Goal: Task Accomplishment & Management: Manage account settings

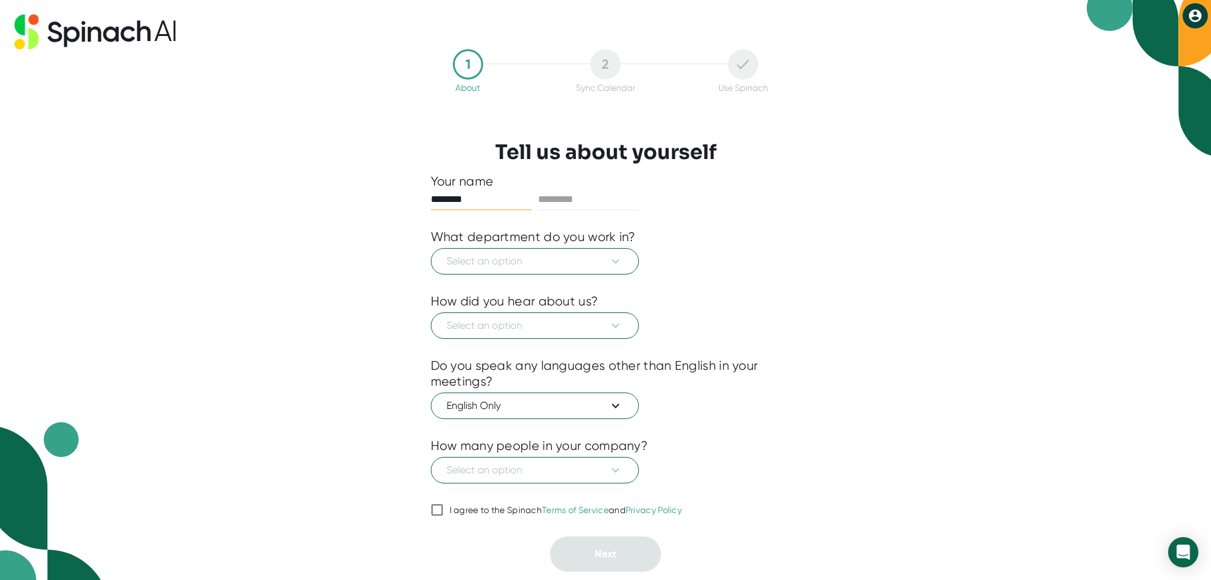
type input "********"
type input "****"
click at [610, 255] on icon at bounding box center [615, 261] width 15 height 15
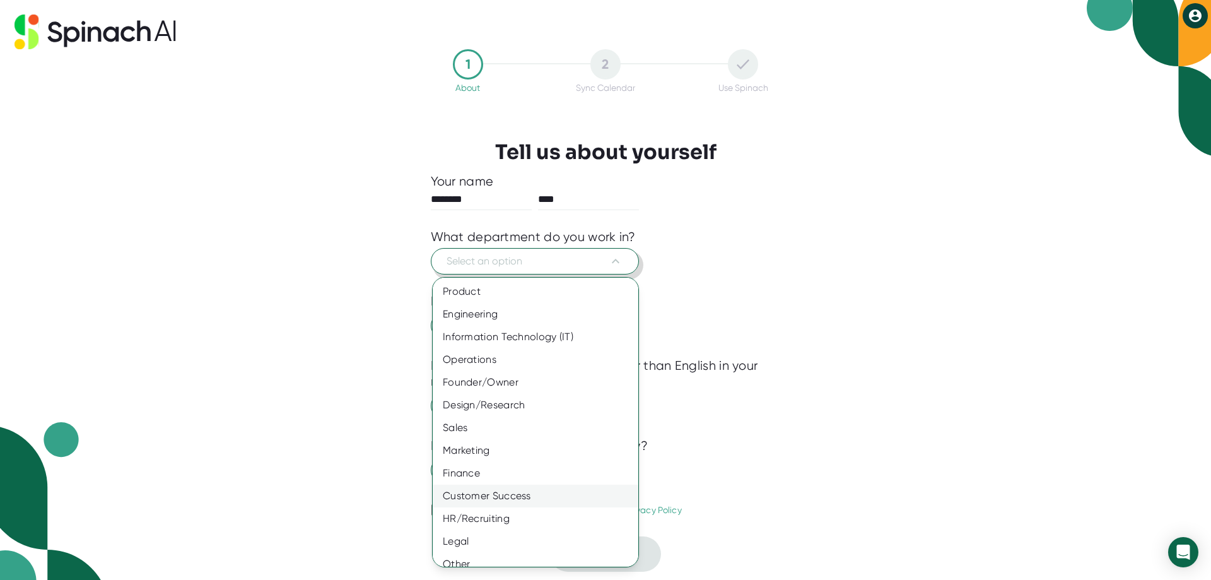
click at [517, 493] on div "Customer Success" at bounding box center [540, 495] width 215 height 23
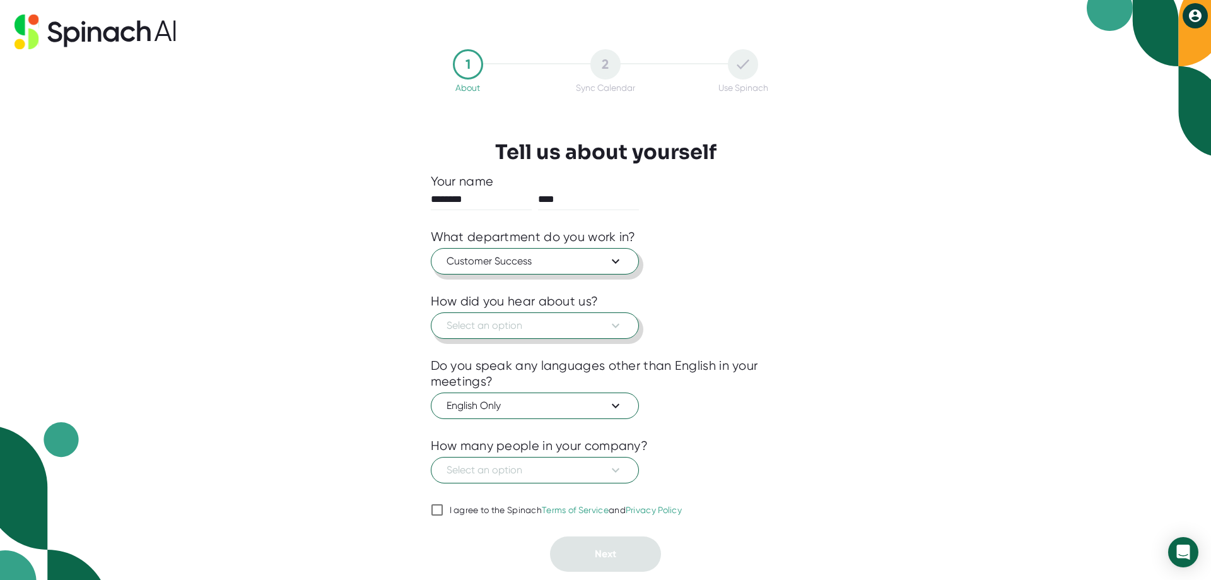
click at [551, 324] on span "Select an option" at bounding box center [535, 325] width 177 height 15
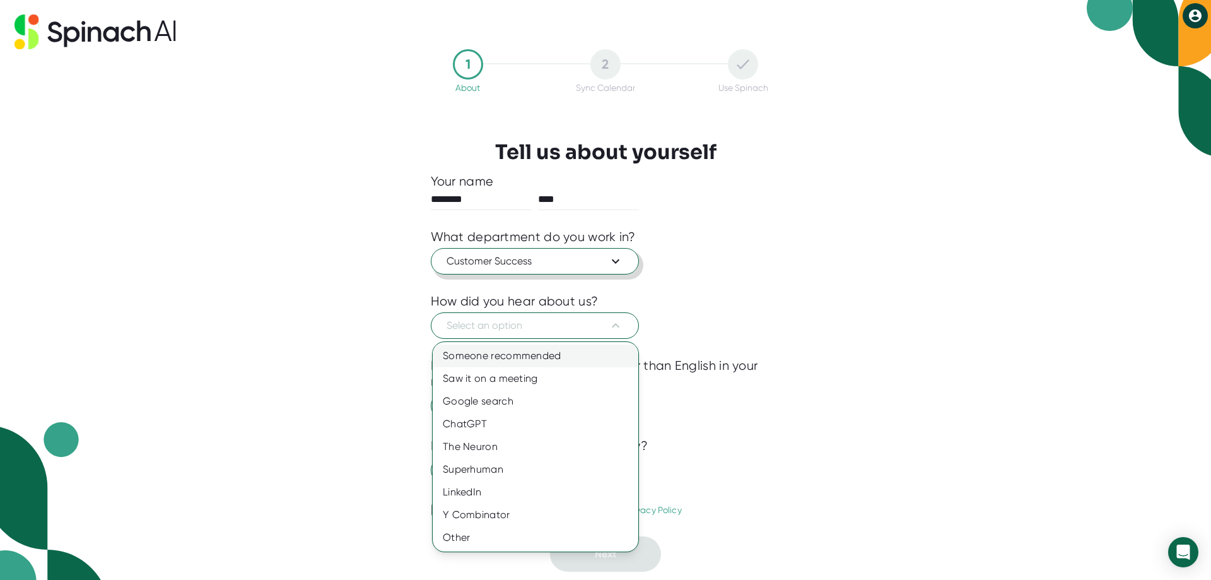
click at [554, 365] on div "Someone recommended" at bounding box center [536, 355] width 206 height 23
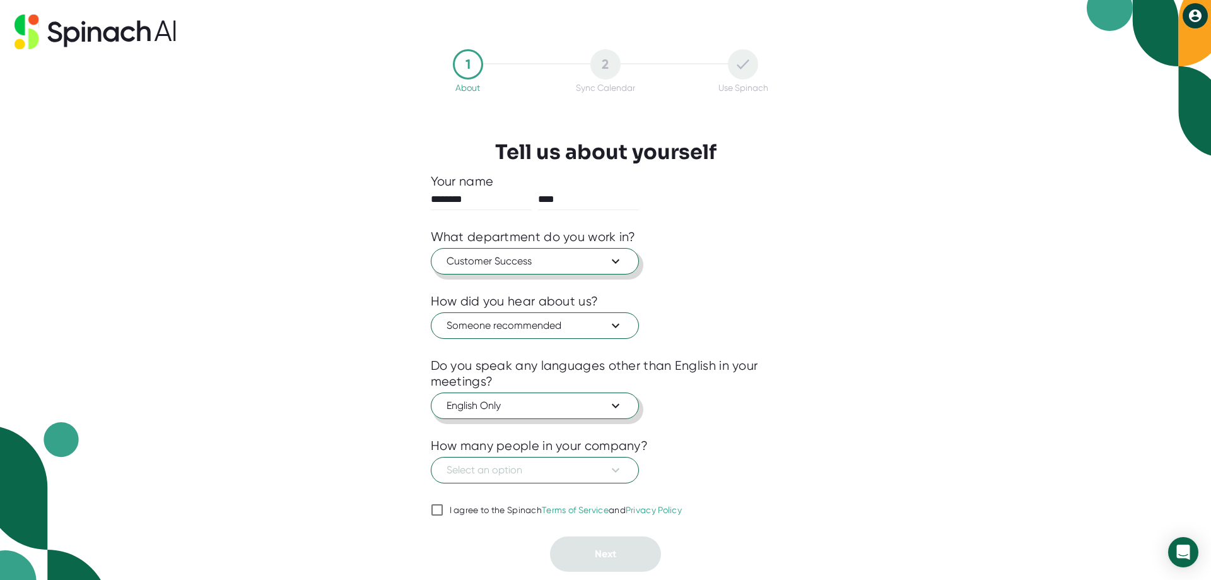
click at [545, 406] on span "English Only" at bounding box center [535, 405] width 177 height 15
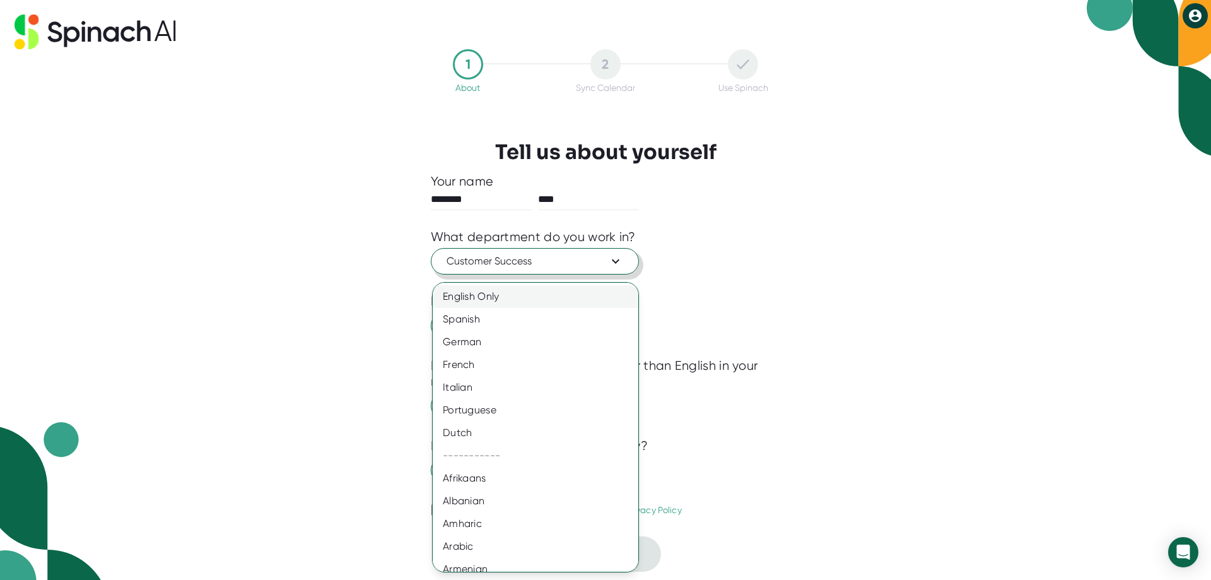
click at [527, 303] on div "English Only" at bounding box center [540, 296] width 215 height 23
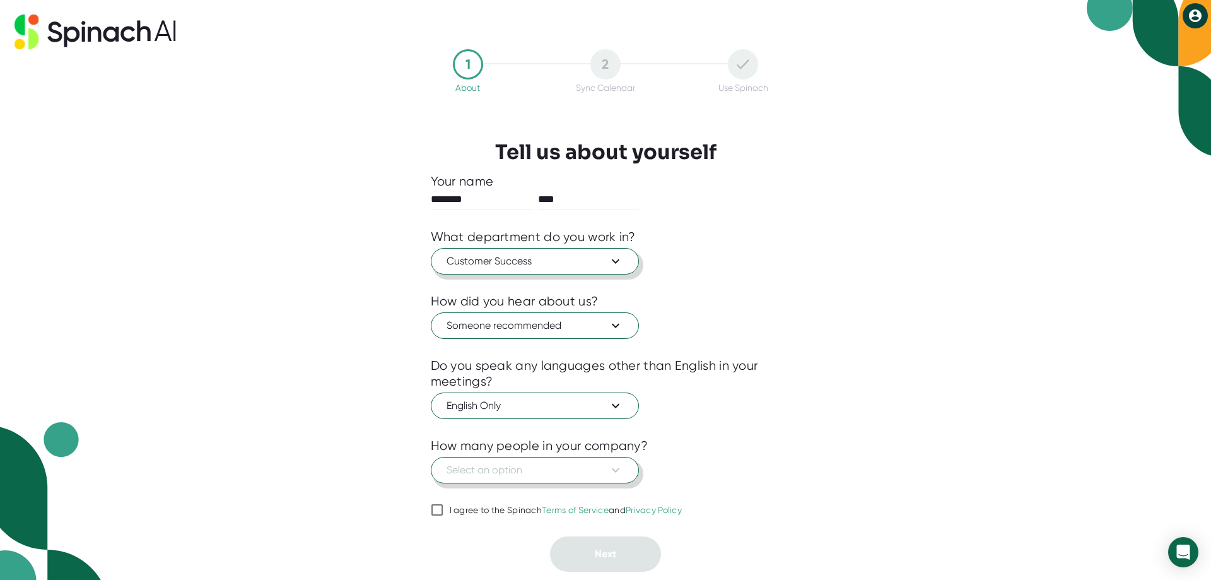
click at [485, 468] on span "Select an option" at bounding box center [535, 469] width 177 height 15
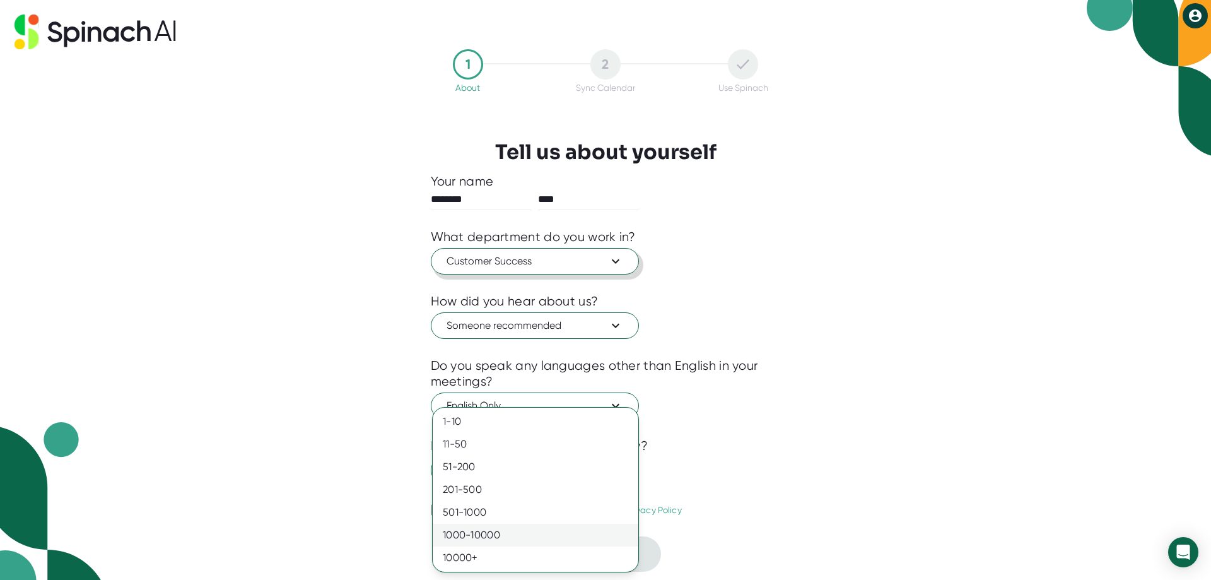
click at [488, 533] on div "1000-10000" at bounding box center [536, 535] width 206 height 23
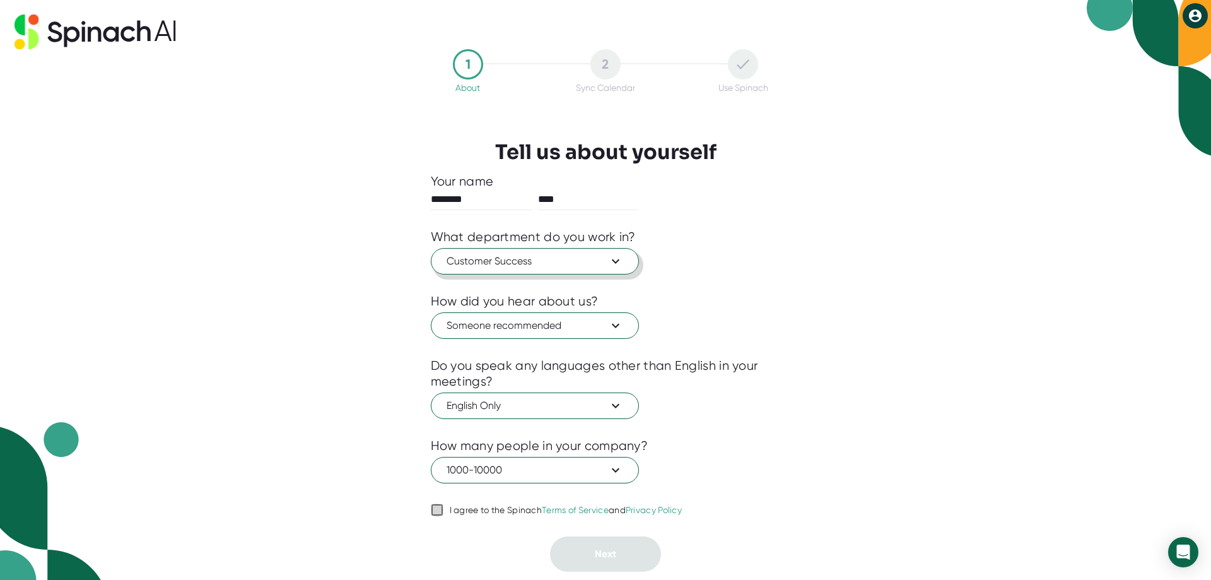
click at [441, 512] on input "I agree to the Spinach Terms of Service and Privacy Policy" at bounding box center [437, 509] width 13 height 15
checkbox input "true"
click at [619, 541] on button "Next" at bounding box center [605, 553] width 111 height 35
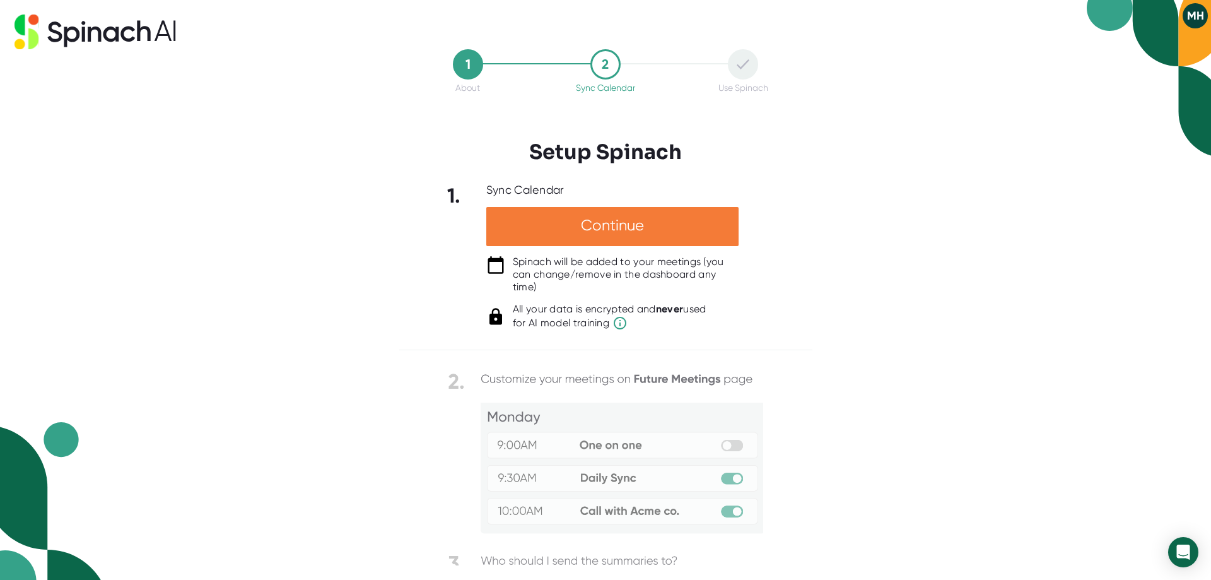
click at [568, 219] on div "Continue" at bounding box center [612, 226] width 252 height 39
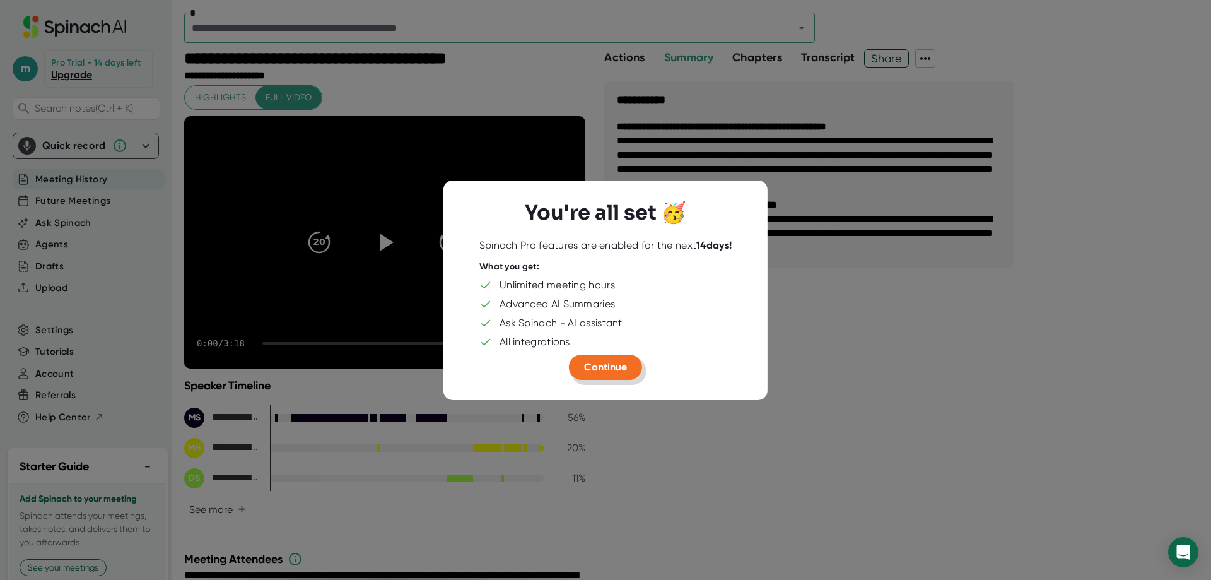
click at [590, 370] on span "Continue" at bounding box center [605, 366] width 43 height 12
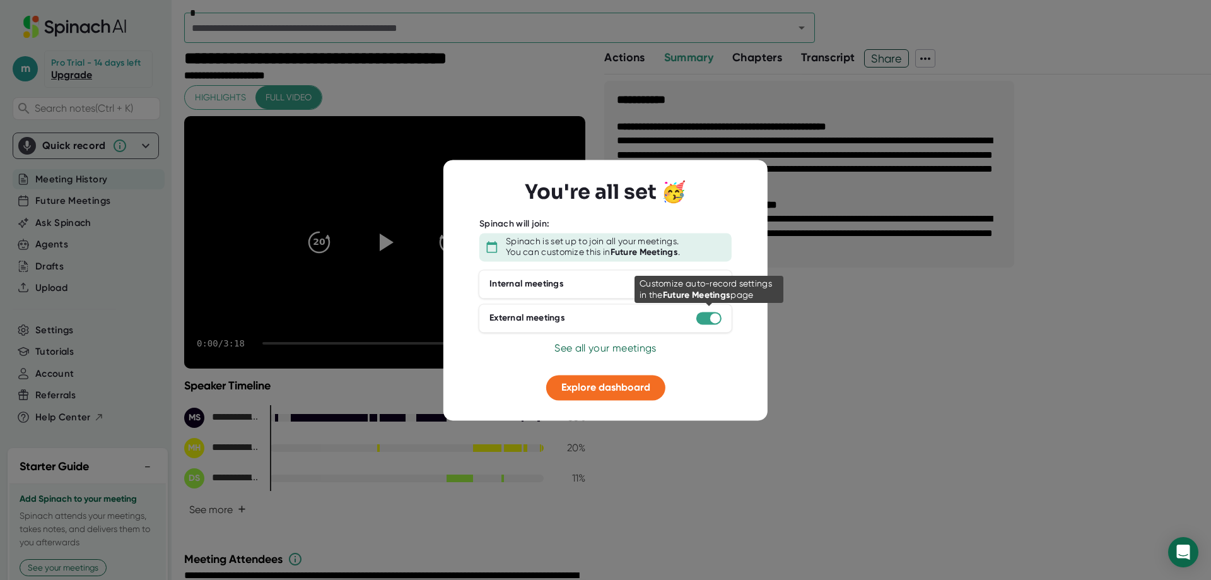
click at [706, 321] on div at bounding box center [708, 318] width 25 height 13
click at [719, 320] on div at bounding box center [715, 318] width 10 height 10
click at [608, 393] on button "Explore dashboard" at bounding box center [605, 387] width 119 height 25
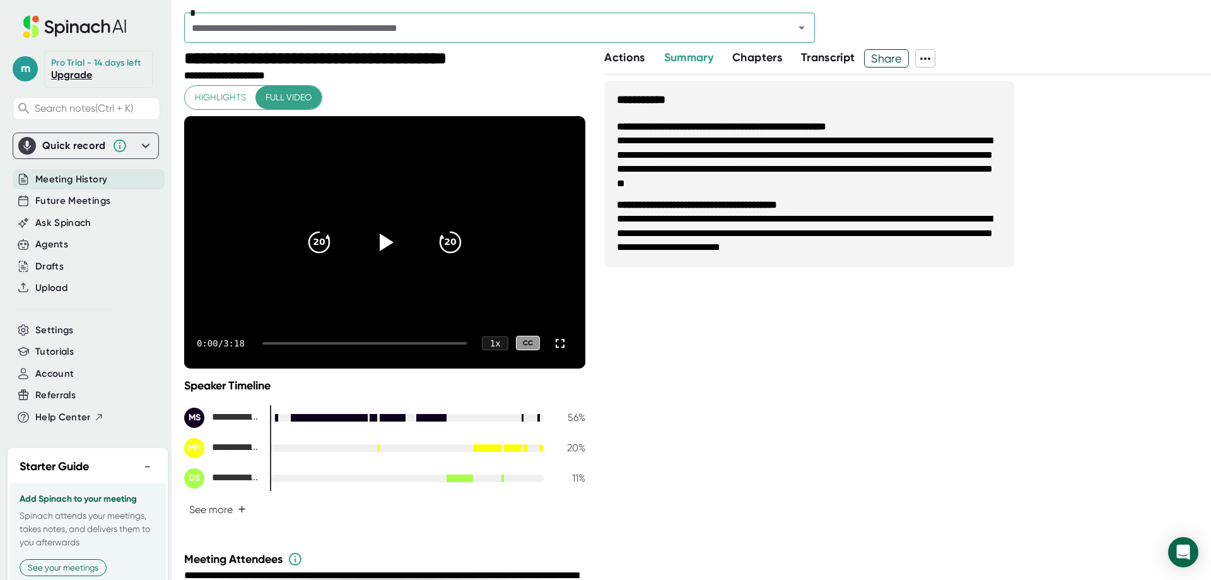
click at [637, 57] on span "Actions" at bounding box center [624, 57] width 40 height 14
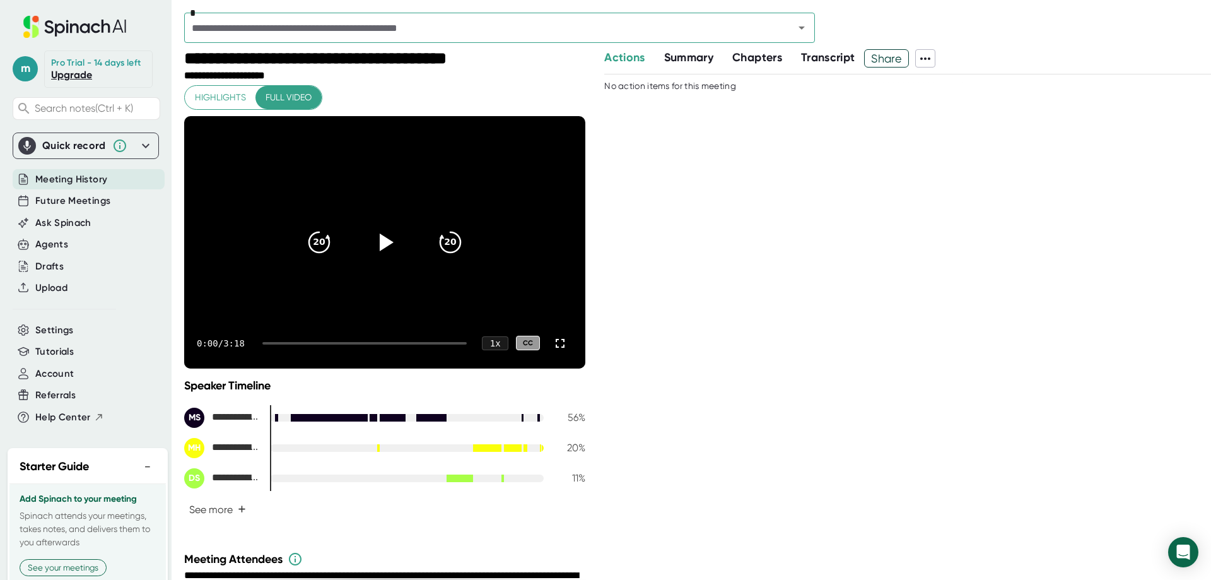
click at [689, 61] on span "Summary" at bounding box center [688, 57] width 49 height 14
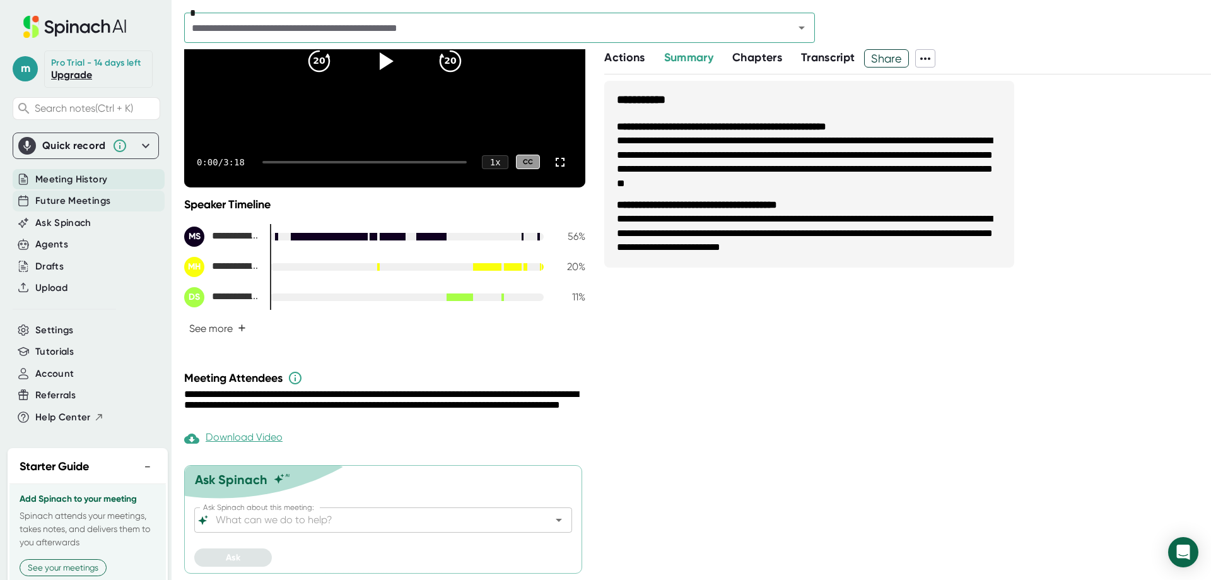
click at [84, 208] on span "Future Meetings" at bounding box center [72, 201] width 75 height 15
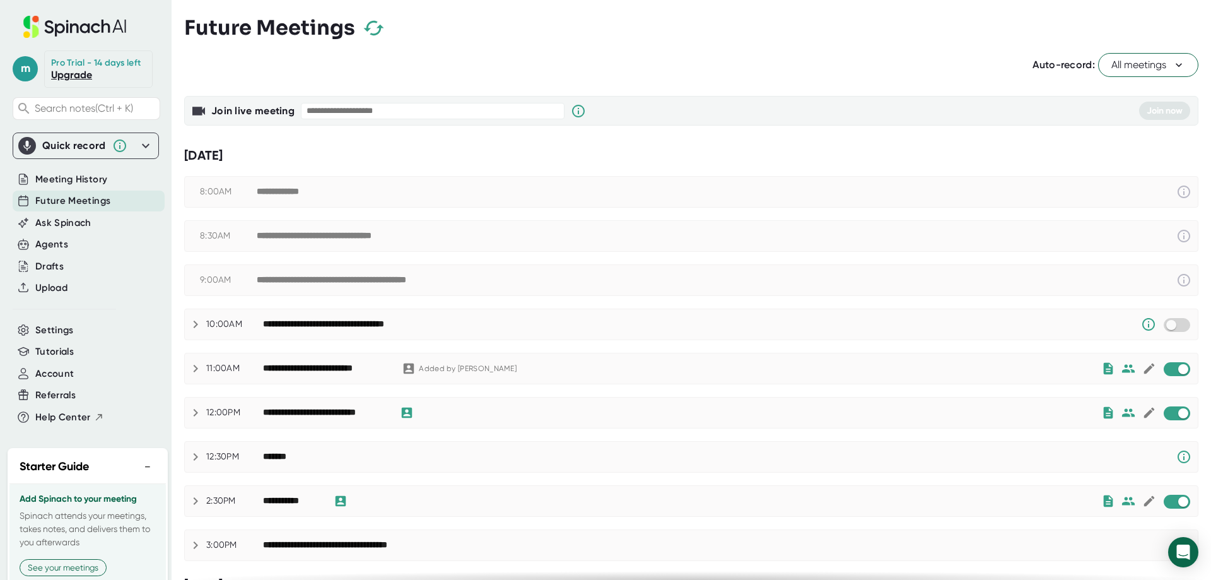
scroll to position [63, 0]
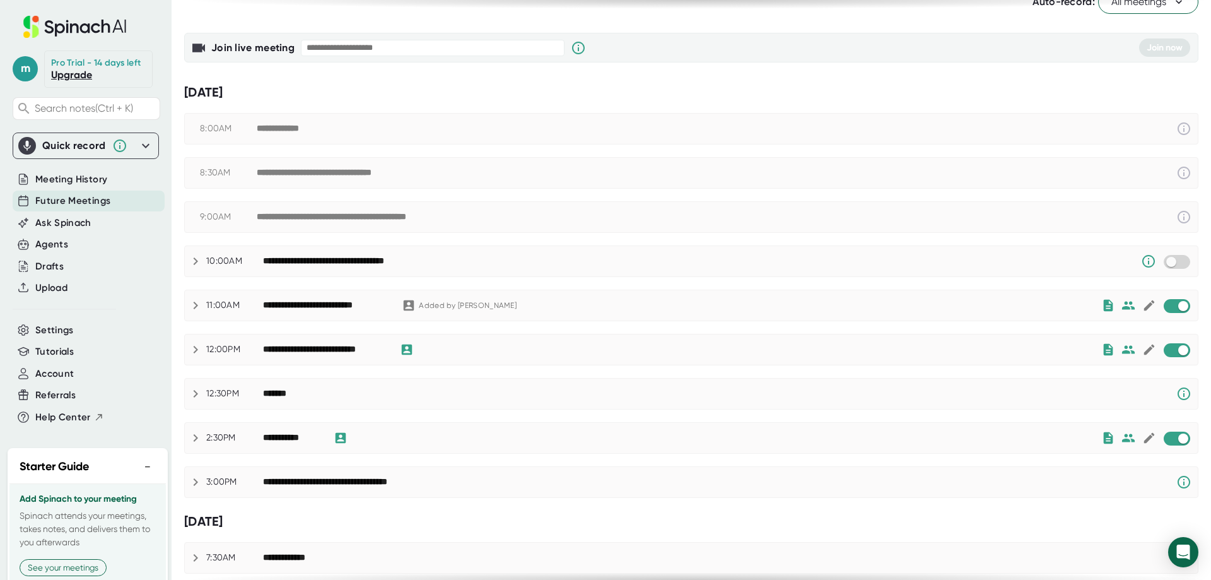
click at [196, 354] on icon at bounding box center [195, 349] width 15 height 15
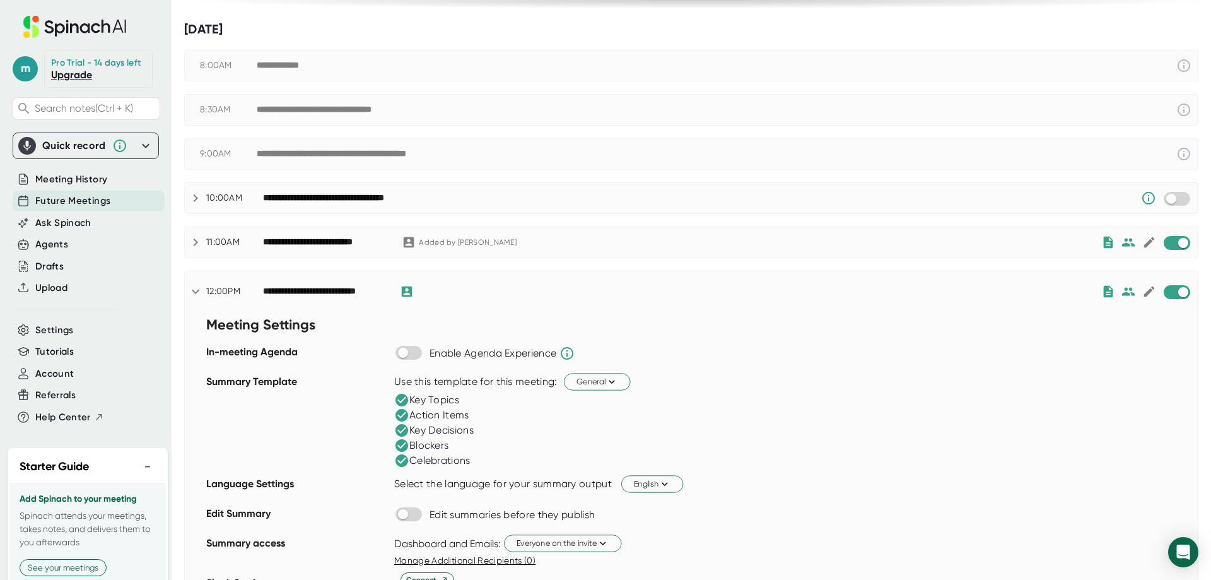
scroll to position [189, 0]
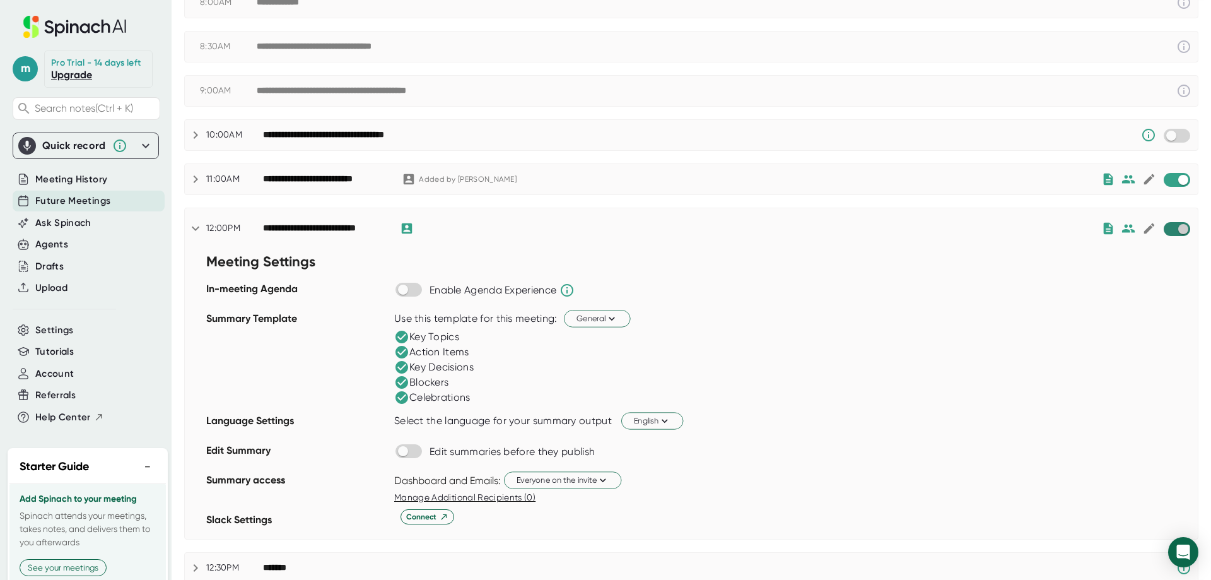
click at [1165, 226] on input "checkbox" at bounding box center [1183, 228] width 36 height 11
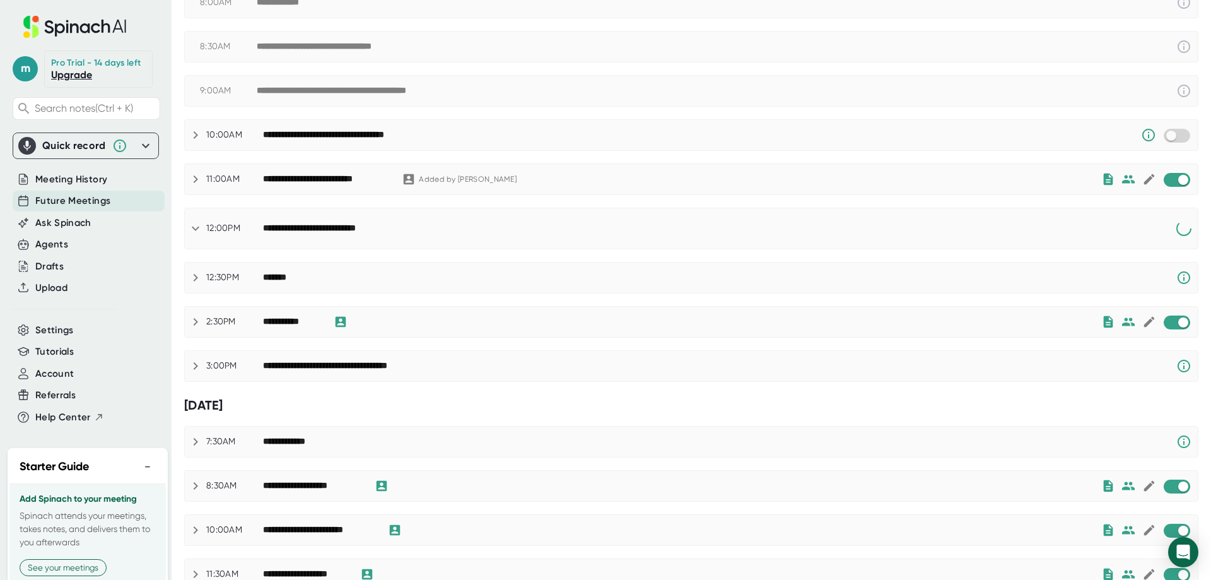
click at [197, 226] on icon at bounding box center [195, 228] width 15 height 15
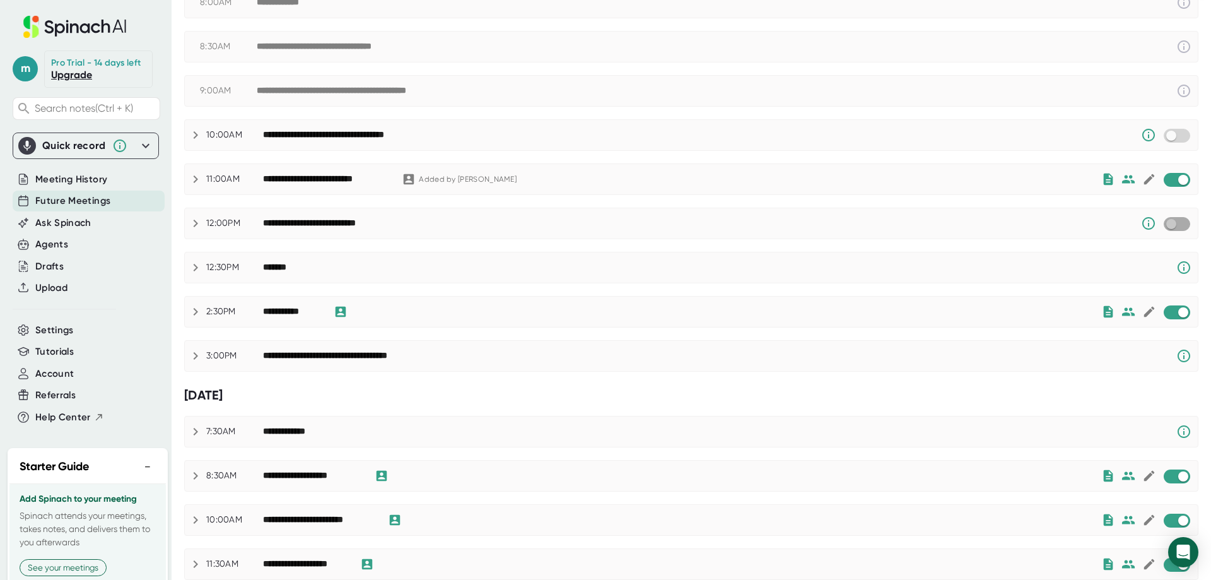
click at [1166, 227] on input "checkbox" at bounding box center [1171, 223] width 36 height 11
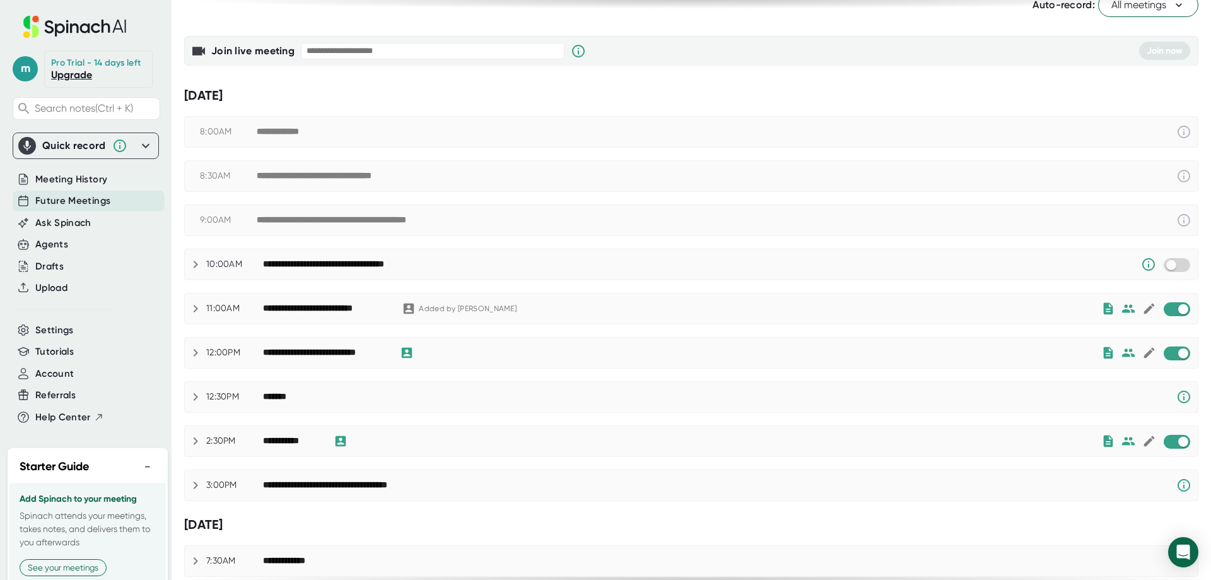
scroll to position [0, 0]
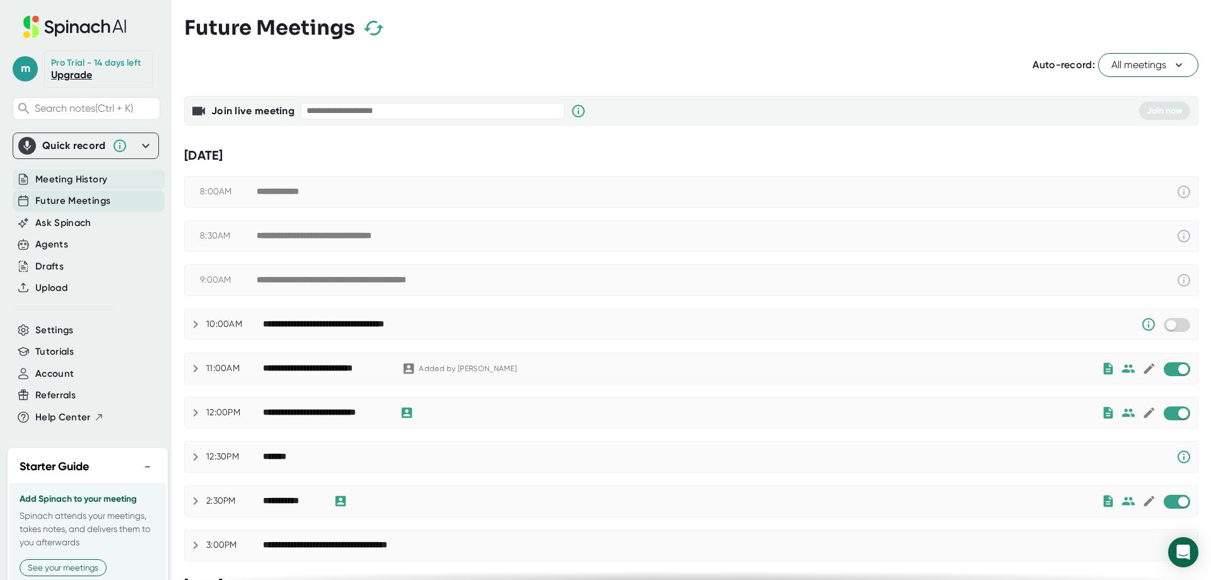
click at [87, 187] on span "Meeting History" at bounding box center [71, 179] width 72 height 15
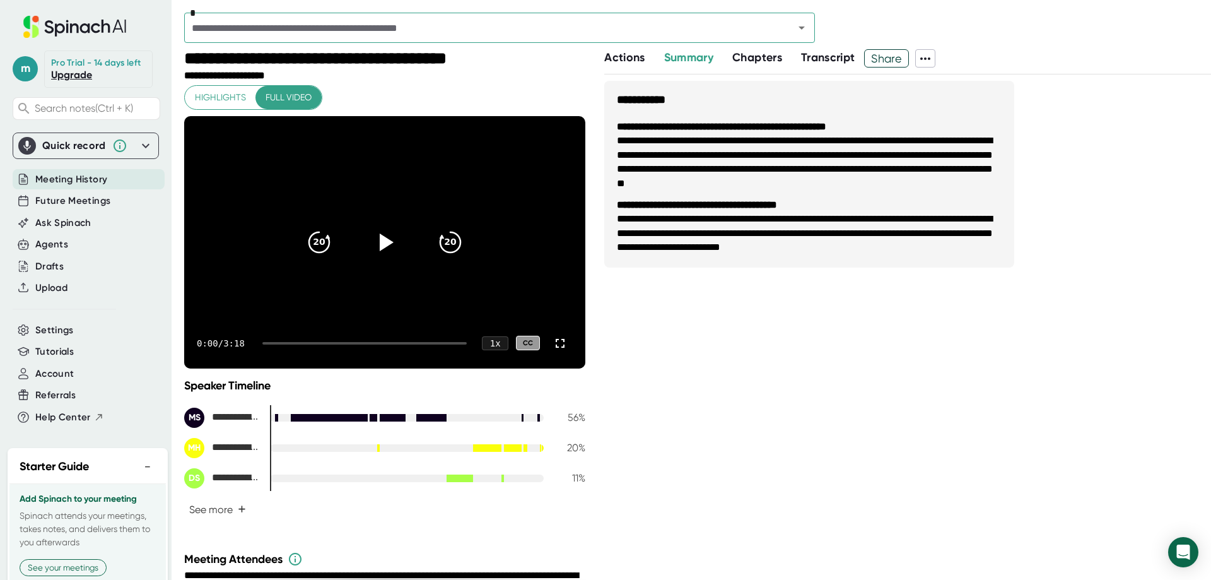
click at [200, 100] on span "Highlights" at bounding box center [220, 98] width 51 height 16
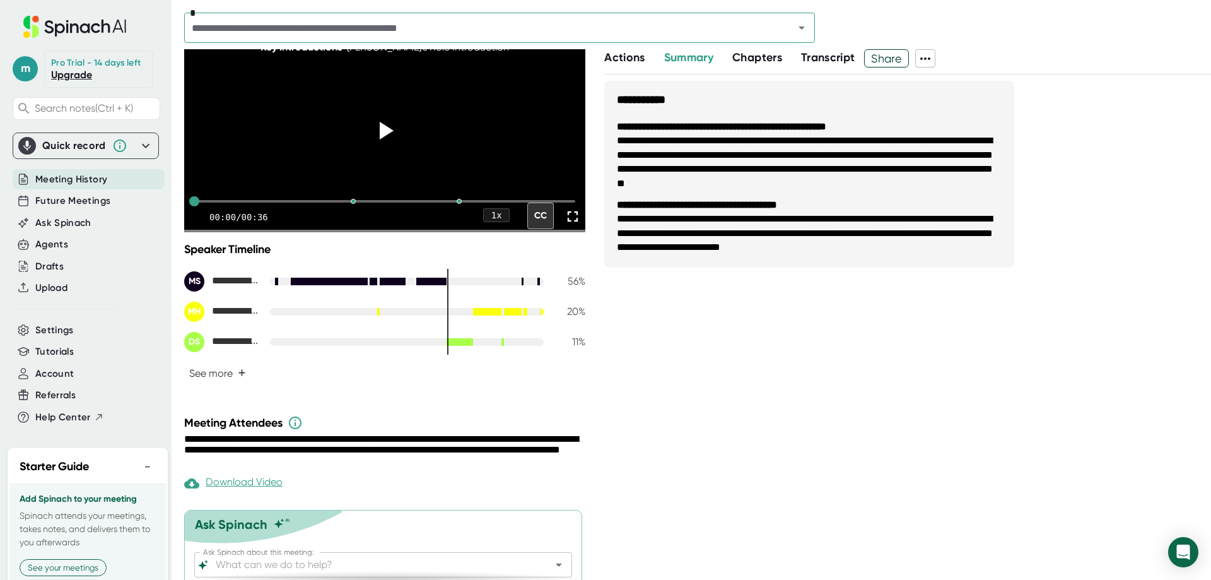
scroll to position [25, 0]
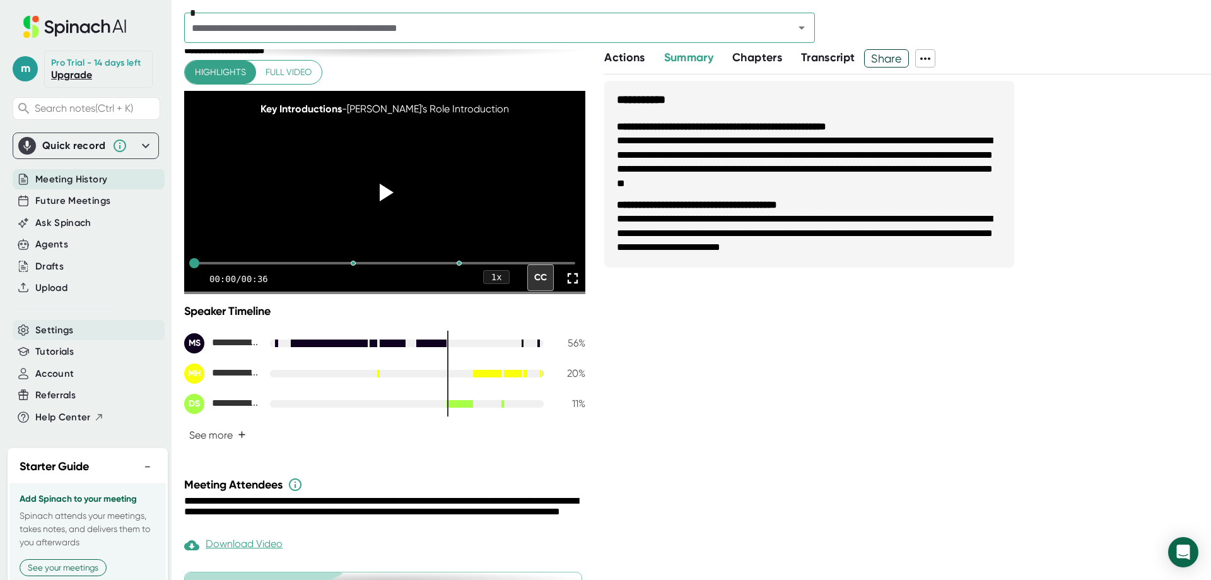
click at [76, 334] on div "Settings" at bounding box center [89, 330] width 152 height 21
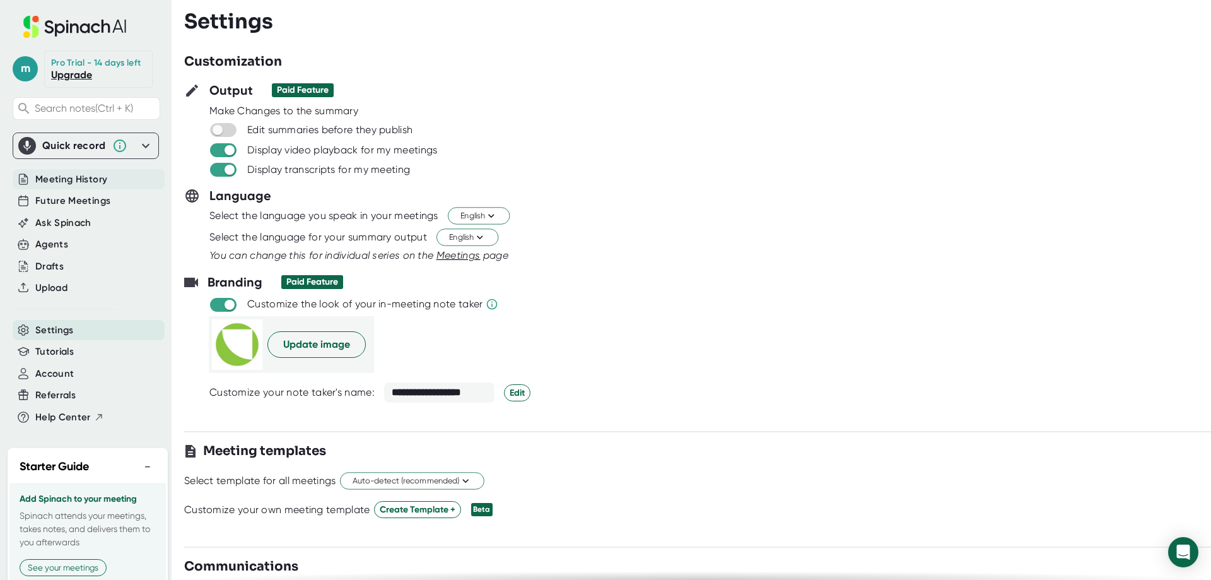
click at [80, 187] on span "Meeting History" at bounding box center [71, 179] width 72 height 15
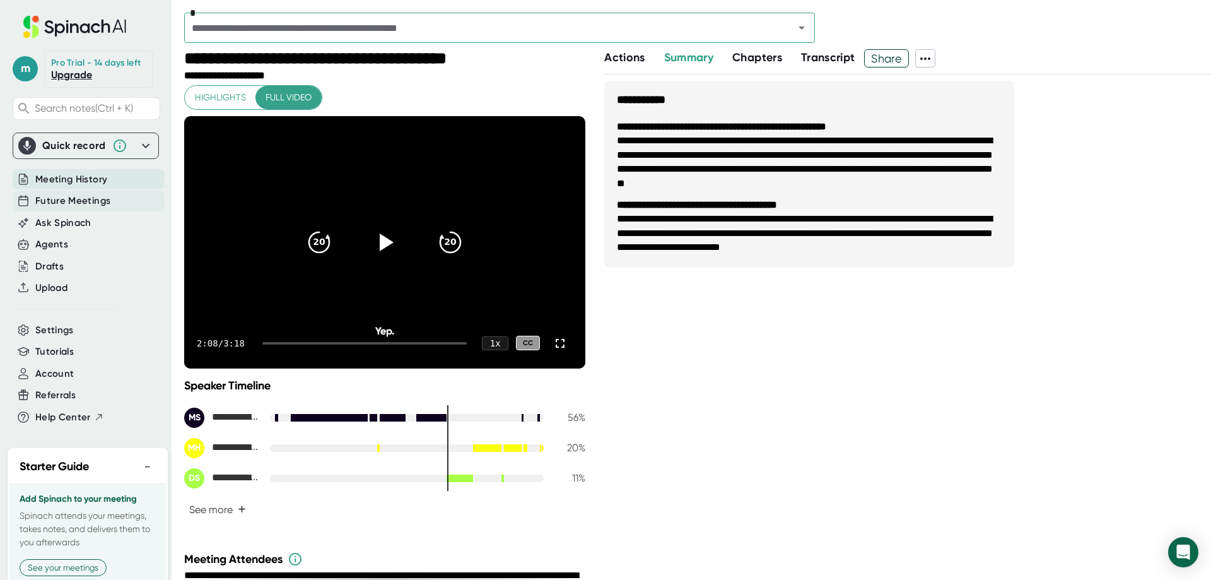
click at [85, 208] on span "Future Meetings" at bounding box center [72, 201] width 75 height 15
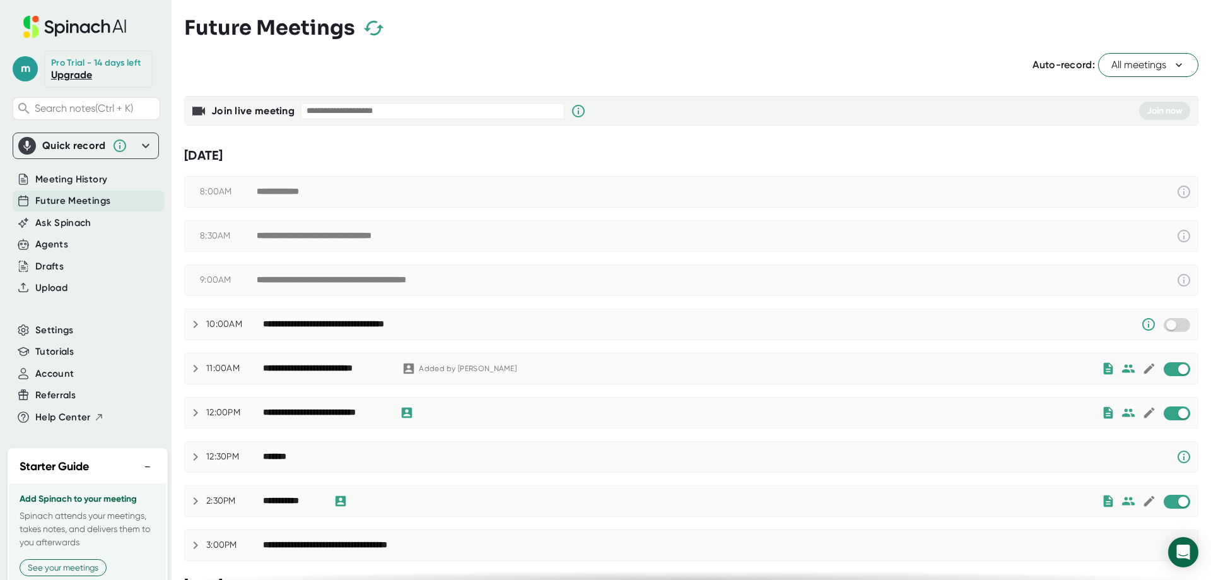
click at [196, 366] on icon at bounding box center [196, 369] width 4 height 8
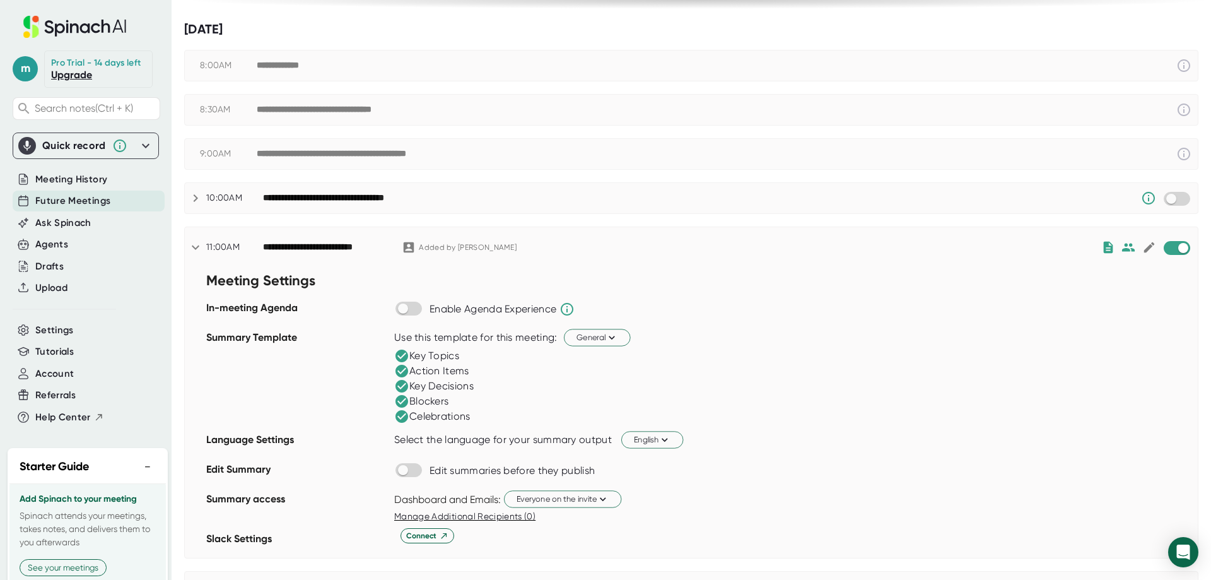
scroll to position [252, 0]
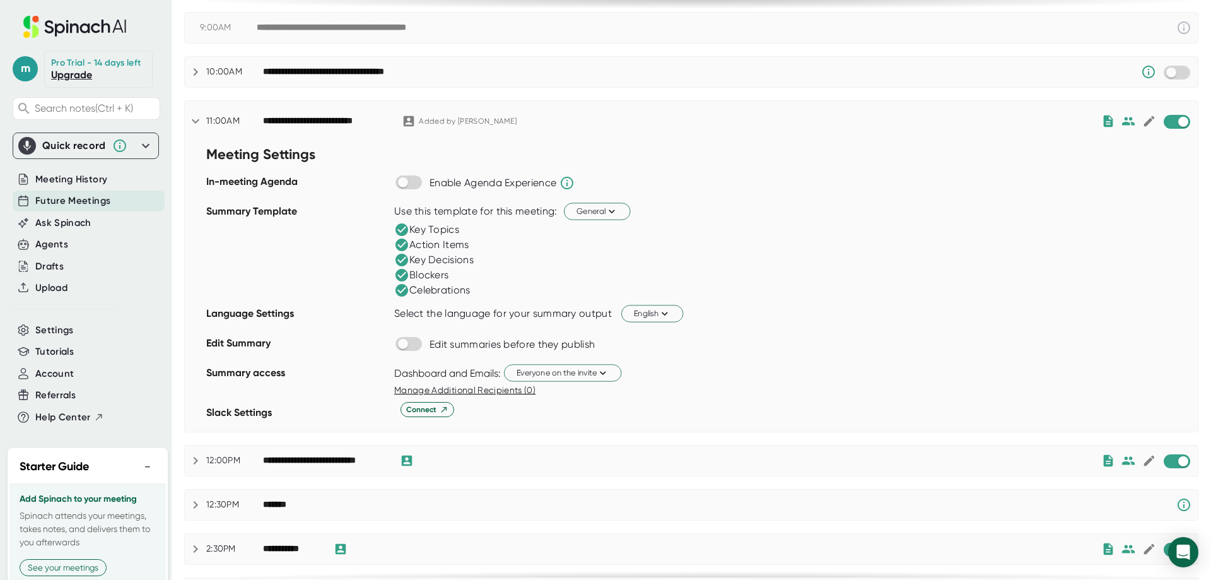
click at [202, 455] on icon at bounding box center [195, 460] width 15 height 15
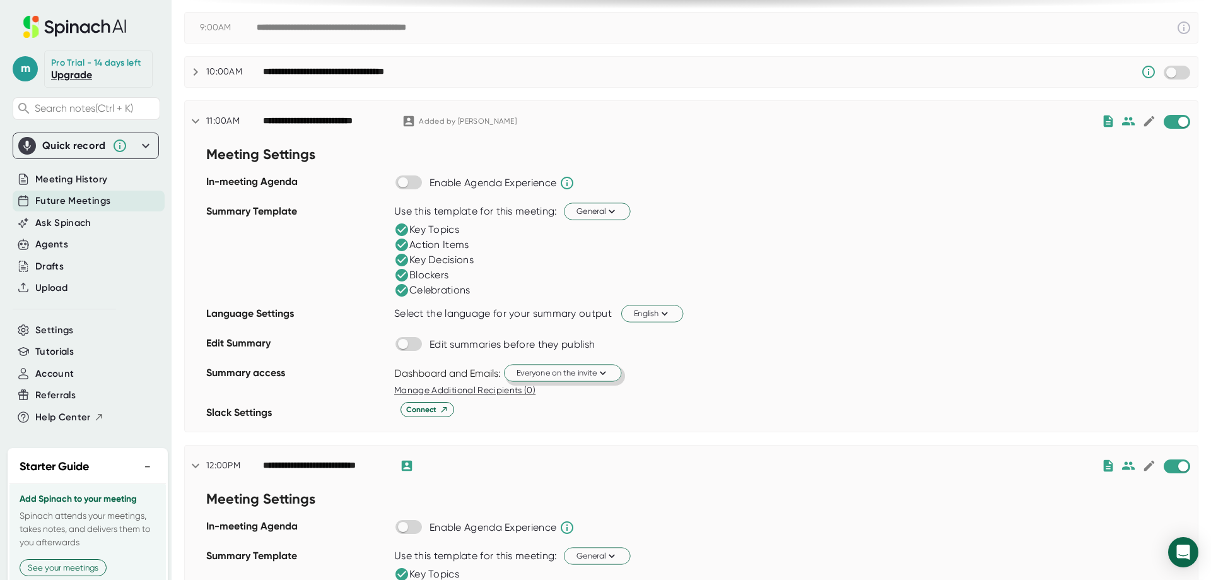
click at [527, 375] on span "Everyone on the invite" at bounding box center [563, 372] width 92 height 12
click at [527, 375] on div at bounding box center [605, 290] width 1211 height 580
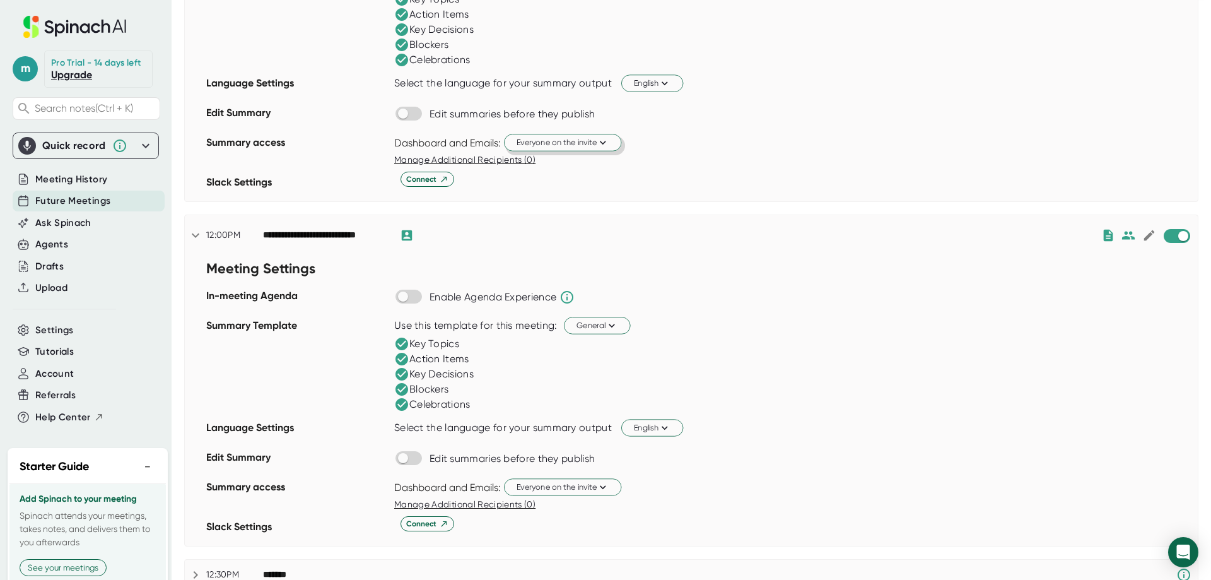
scroll to position [505, 0]
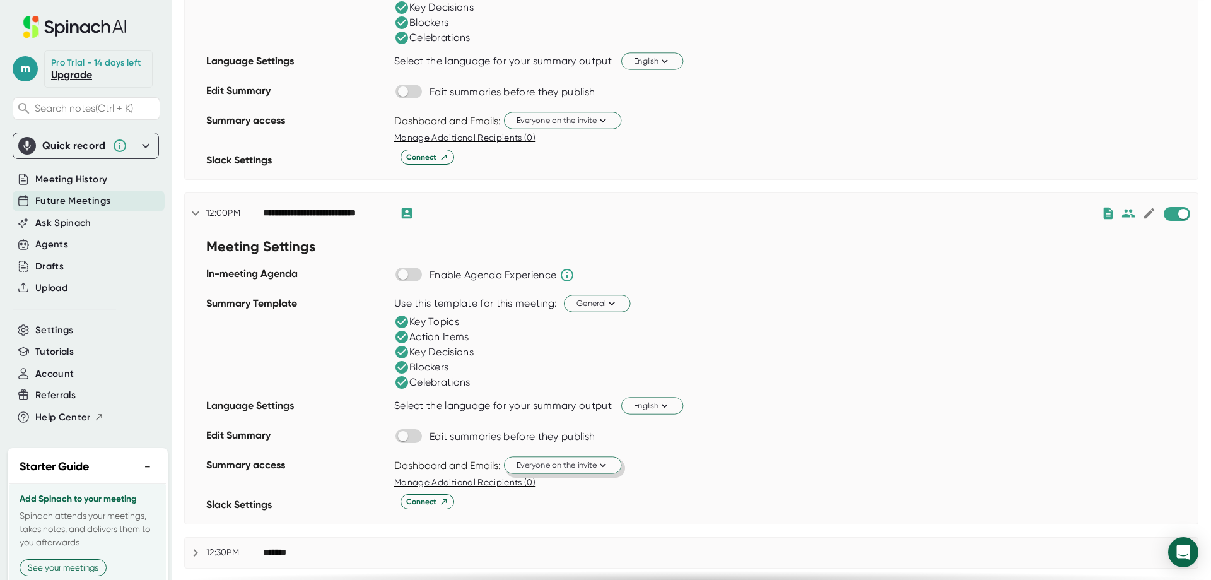
click at [577, 467] on span "Everyone on the invite" at bounding box center [563, 465] width 92 height 12
click at [531, 508] on div "Just me" at bounding box center [549, 513] width 145 height 23
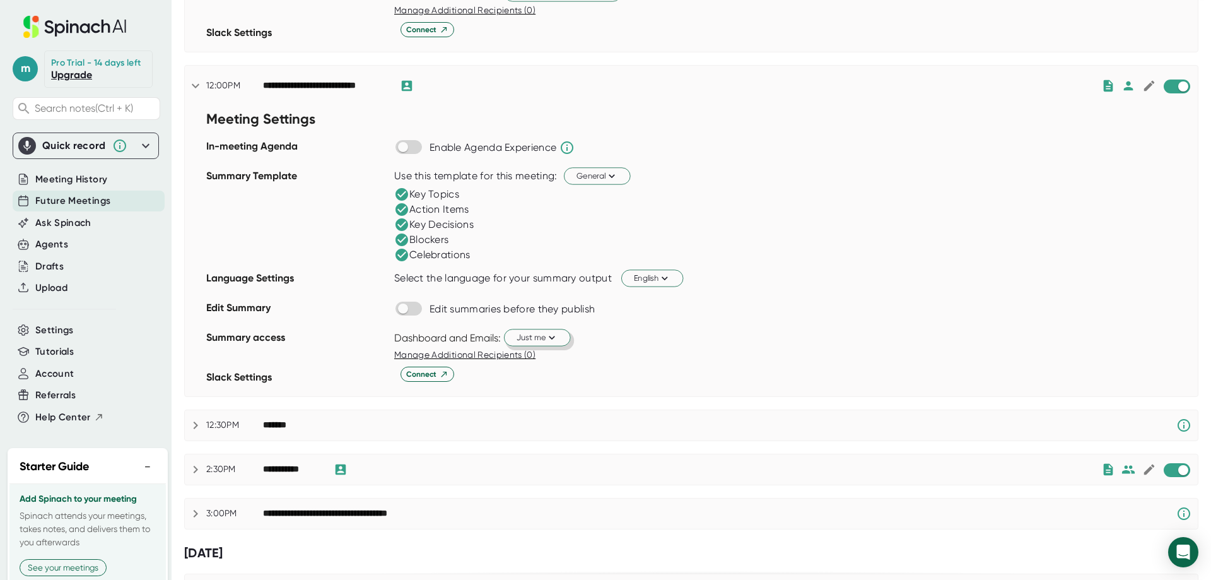
scroll to position [631, 0]
click at [525, 462] on div "**********" at bounding box center [691, 470] width 1013 height 30
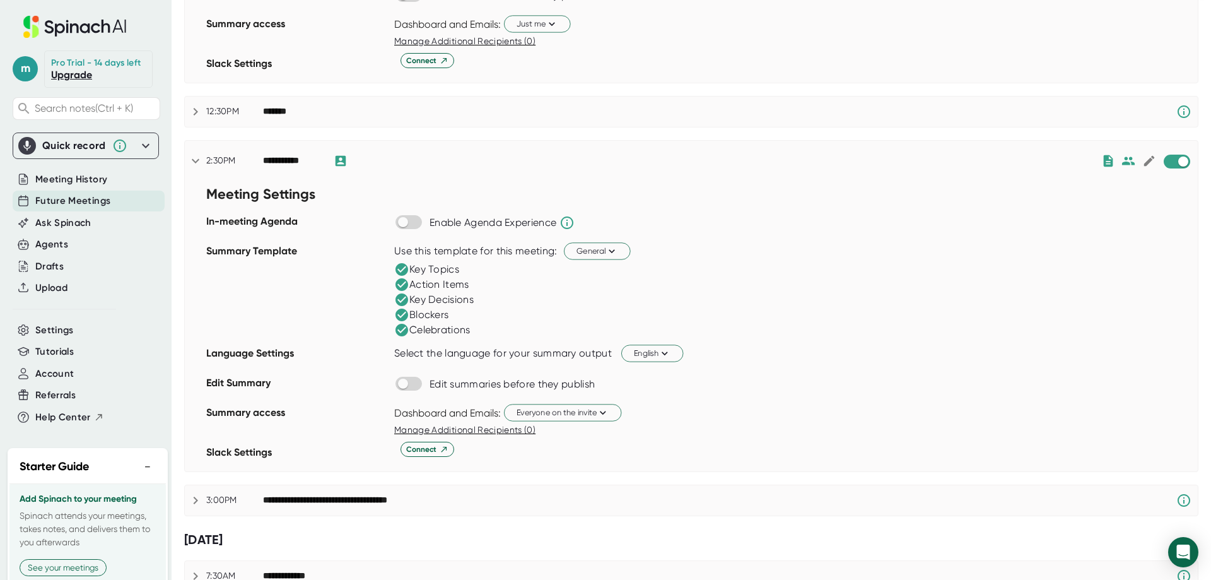
scroll to position [946, 0]
click at [538, 416] on span "Everyone on the invite" at bounding box center [563, 412] width 92 height 12
click at [539, 454] on div "Just me" at bounding box center [549, 460] width 145 height 23
